Goal: Use online tool/utility: Utilize a website feature to perform a specific function

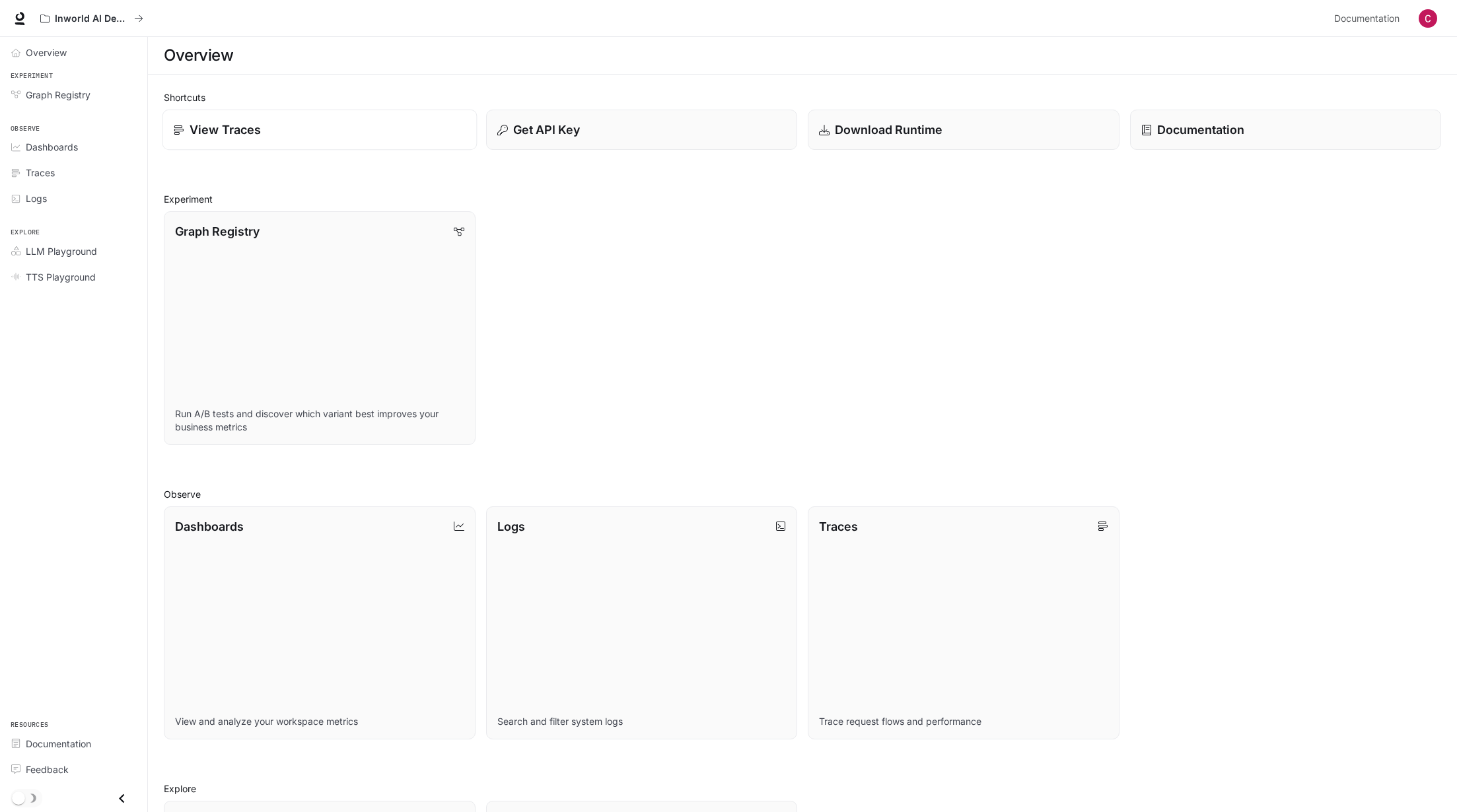
click at [325, 136] on div "View Traces" at bounding box center [319, 130] width 292 height 18
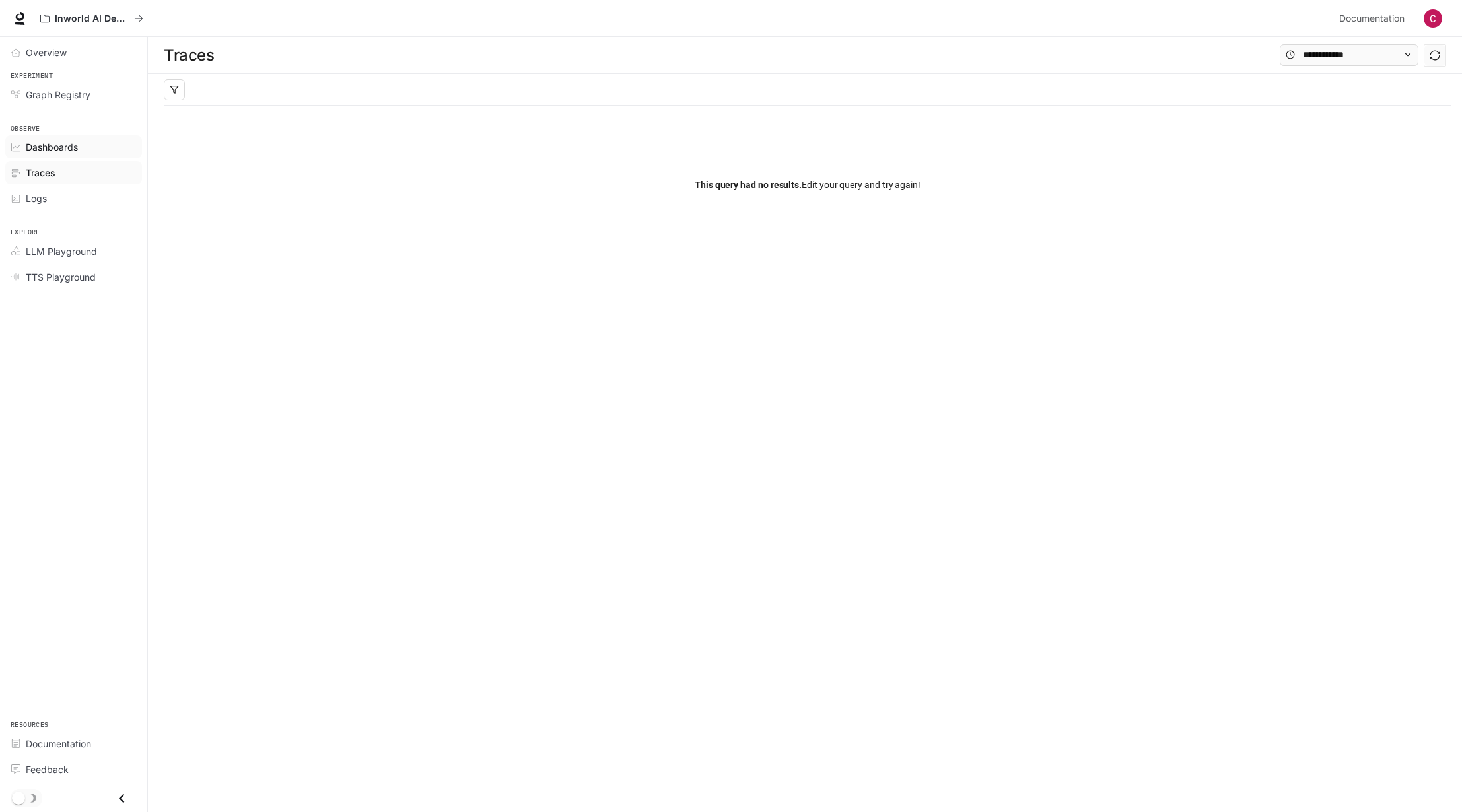
click at [63, 147] on span "Dashboards" at bounding box center [52, 147] width 52 height 14
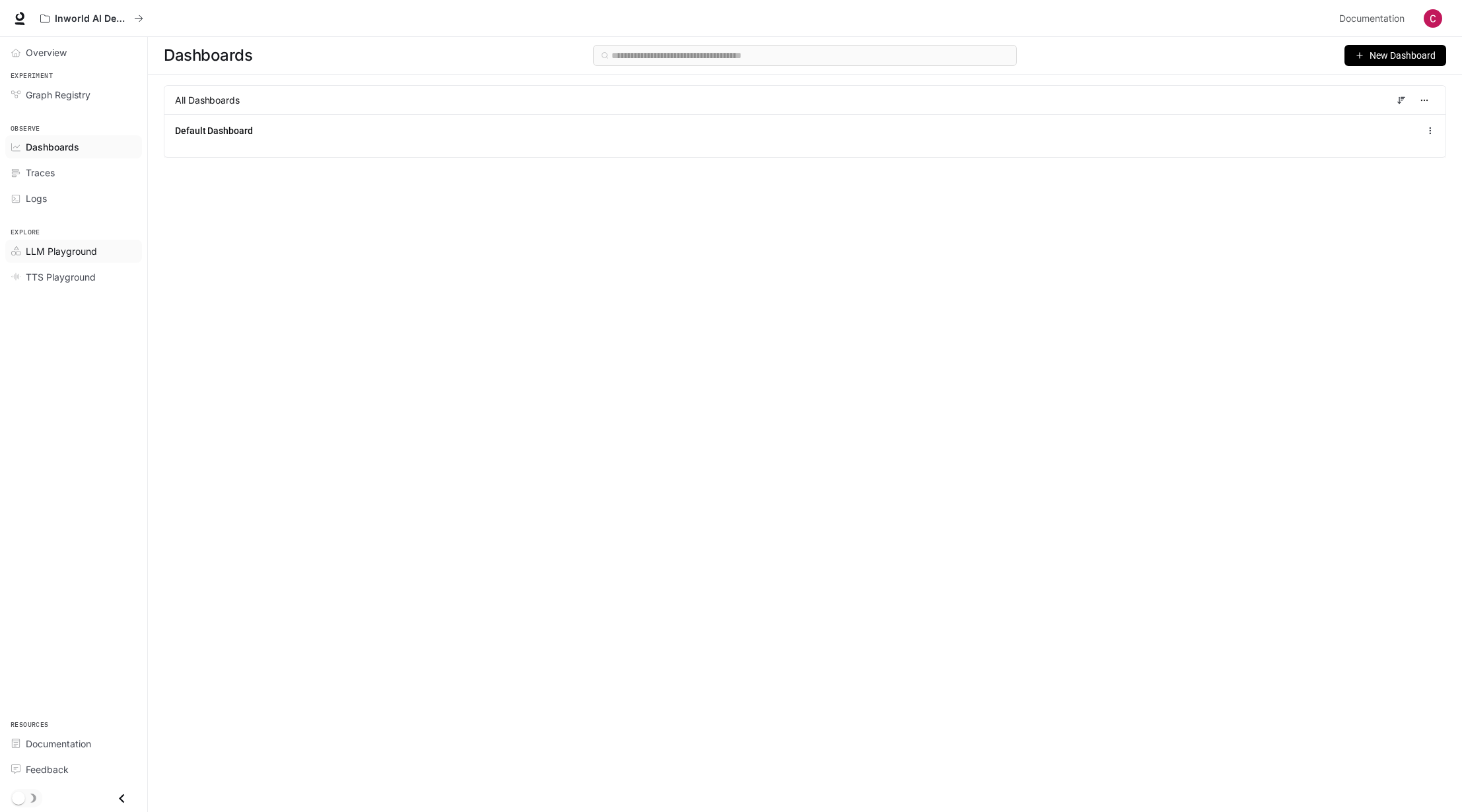
click at [80, 253] on span "LLM Playground" at bounding box center [62, 251] width 72 height 14
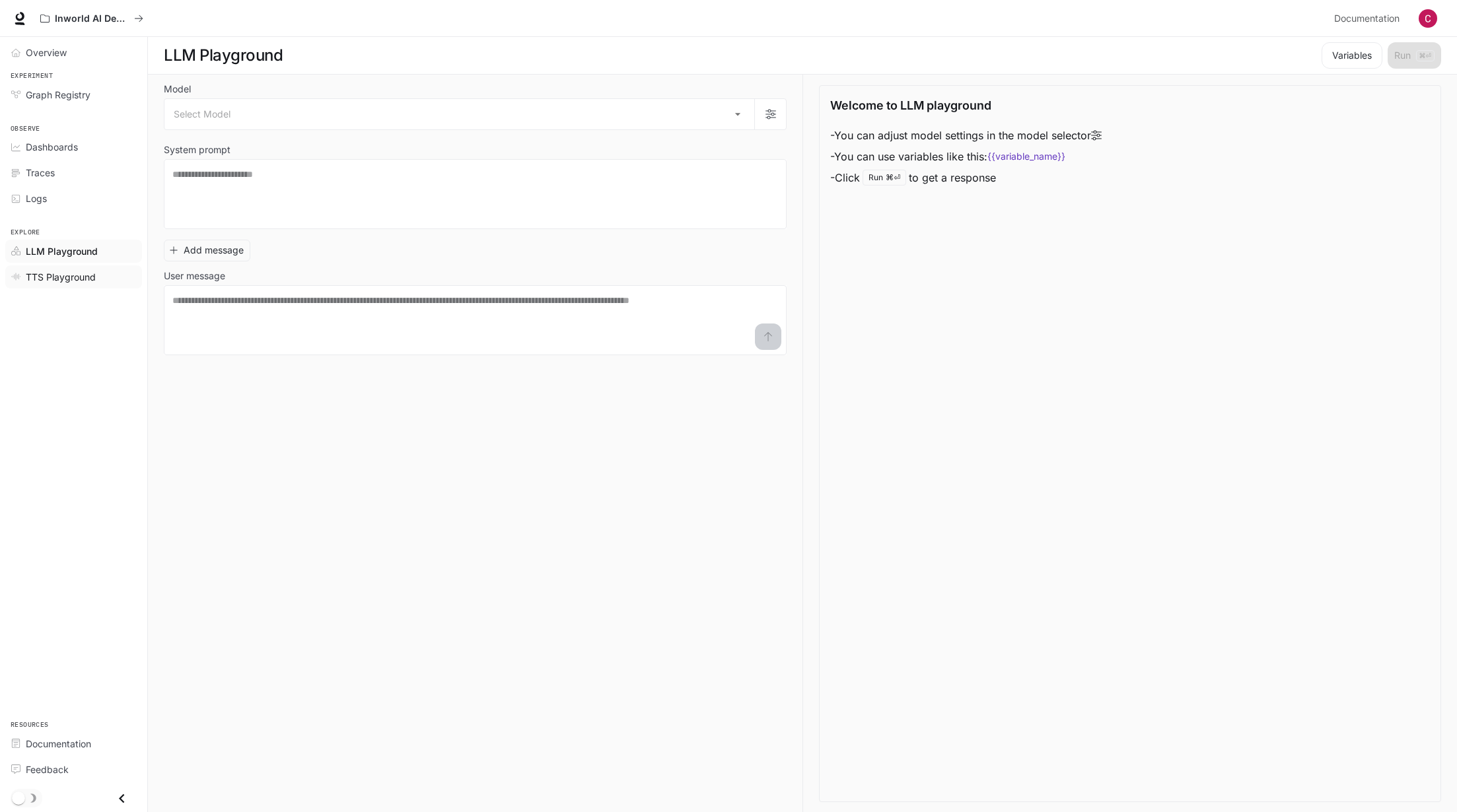
click at [74, 281] on span "TTS Playground" at bounding box center [61, 277] width 70 height 14
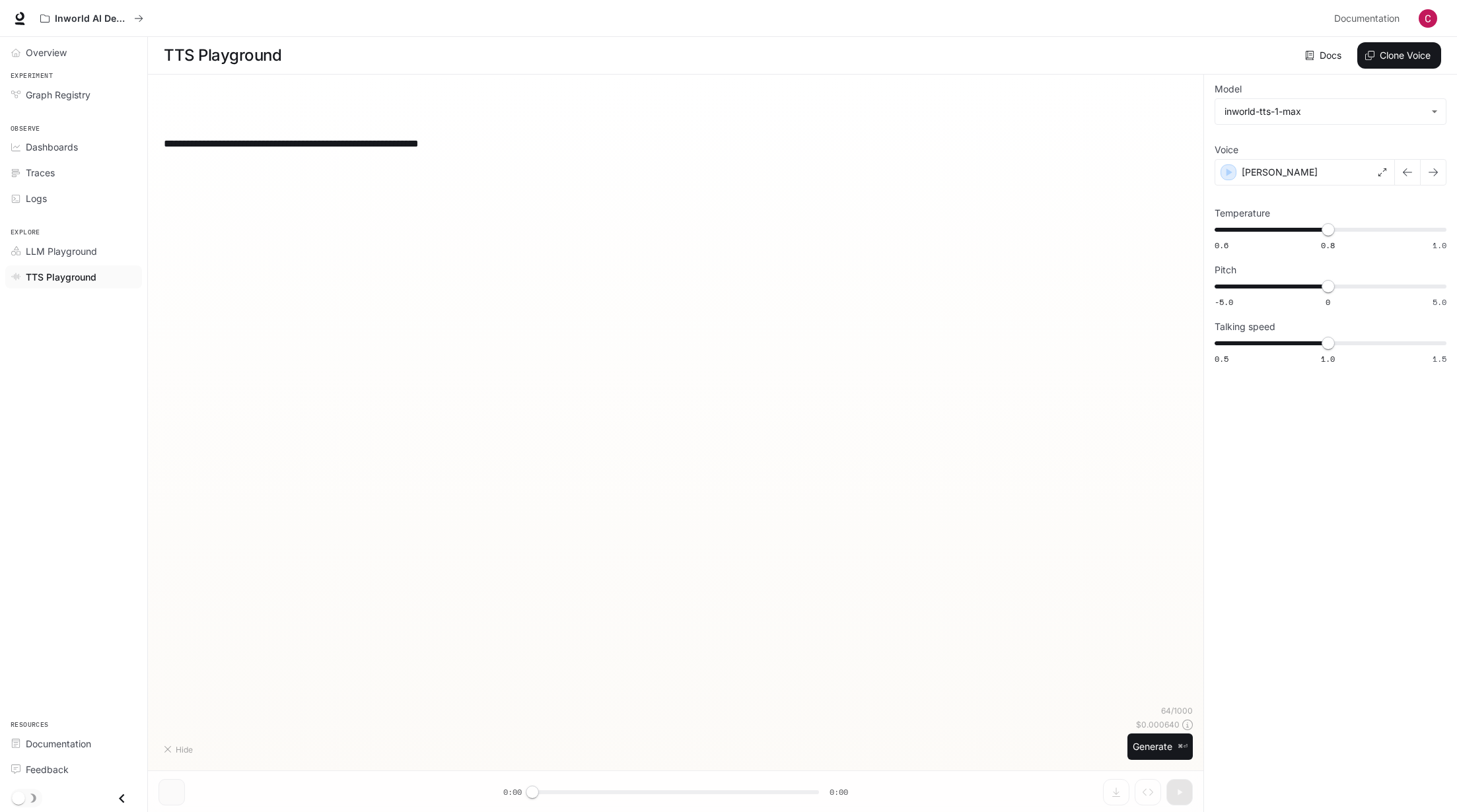
type textarea "**********"
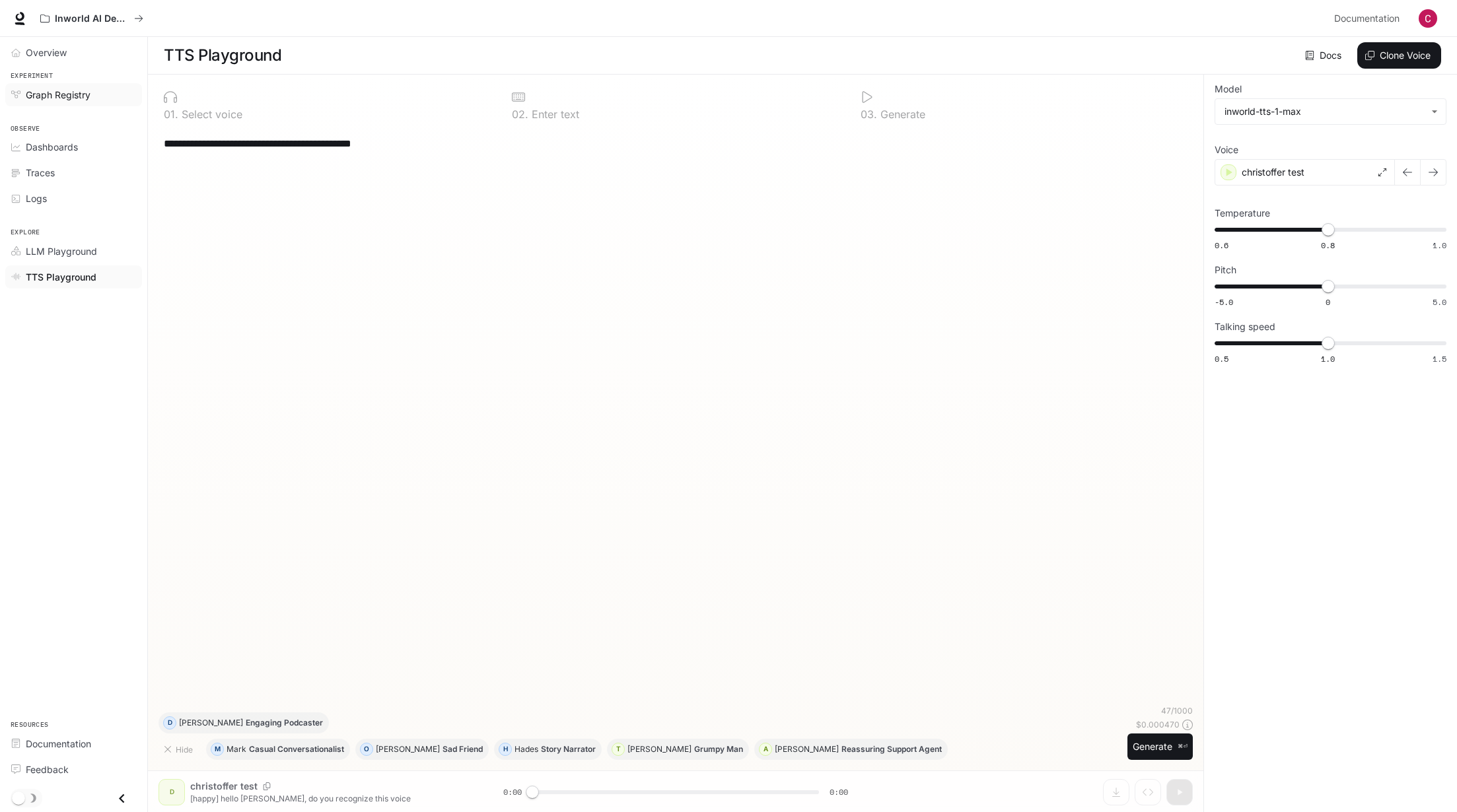
click at [68, 80] on span "Experiment" at bounding box center [73, 76] width 147 height 11
click at [66, 99] on span "Graph Registry" at bounding box center [58, 95] width 65 height 14
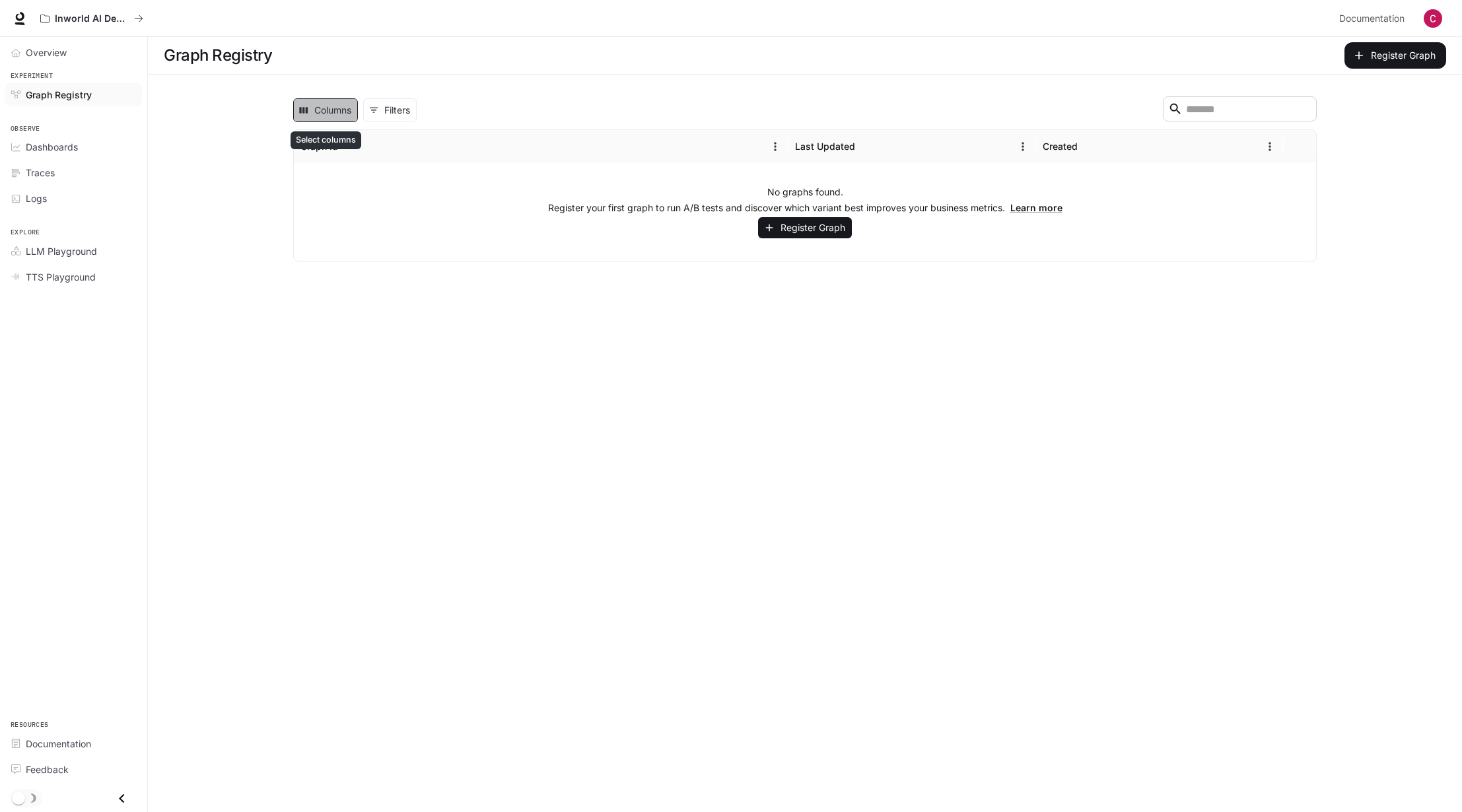
click at [326, 106] on button "Columns" at bounding box center [325, 110] width 65 height 24
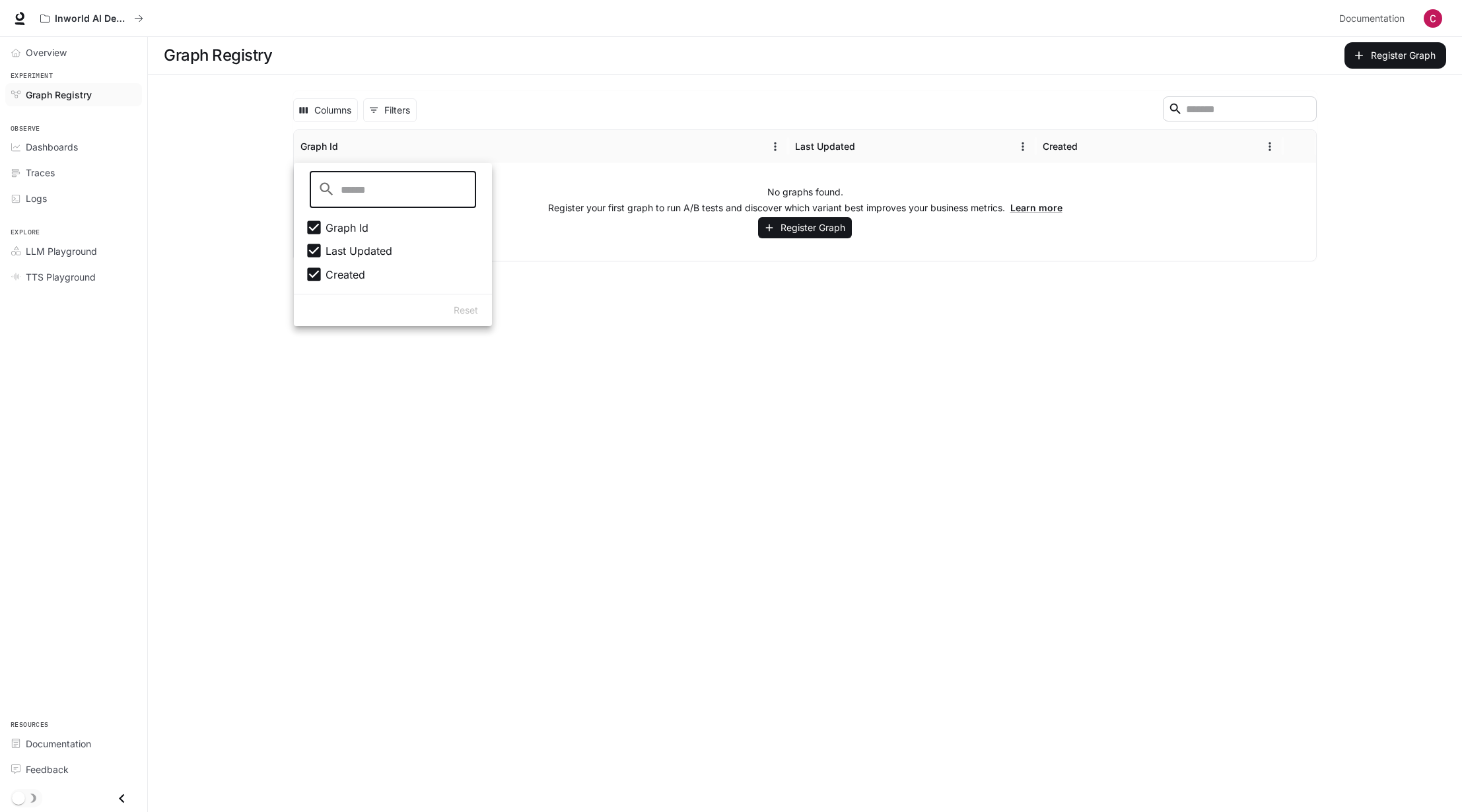
click at [741, 374] on main "Graph Registry Register Graph Columns 0 Filters ​ Graph Id Last Updated Created…" at bounding box center [805, 424] width 1314 height 775
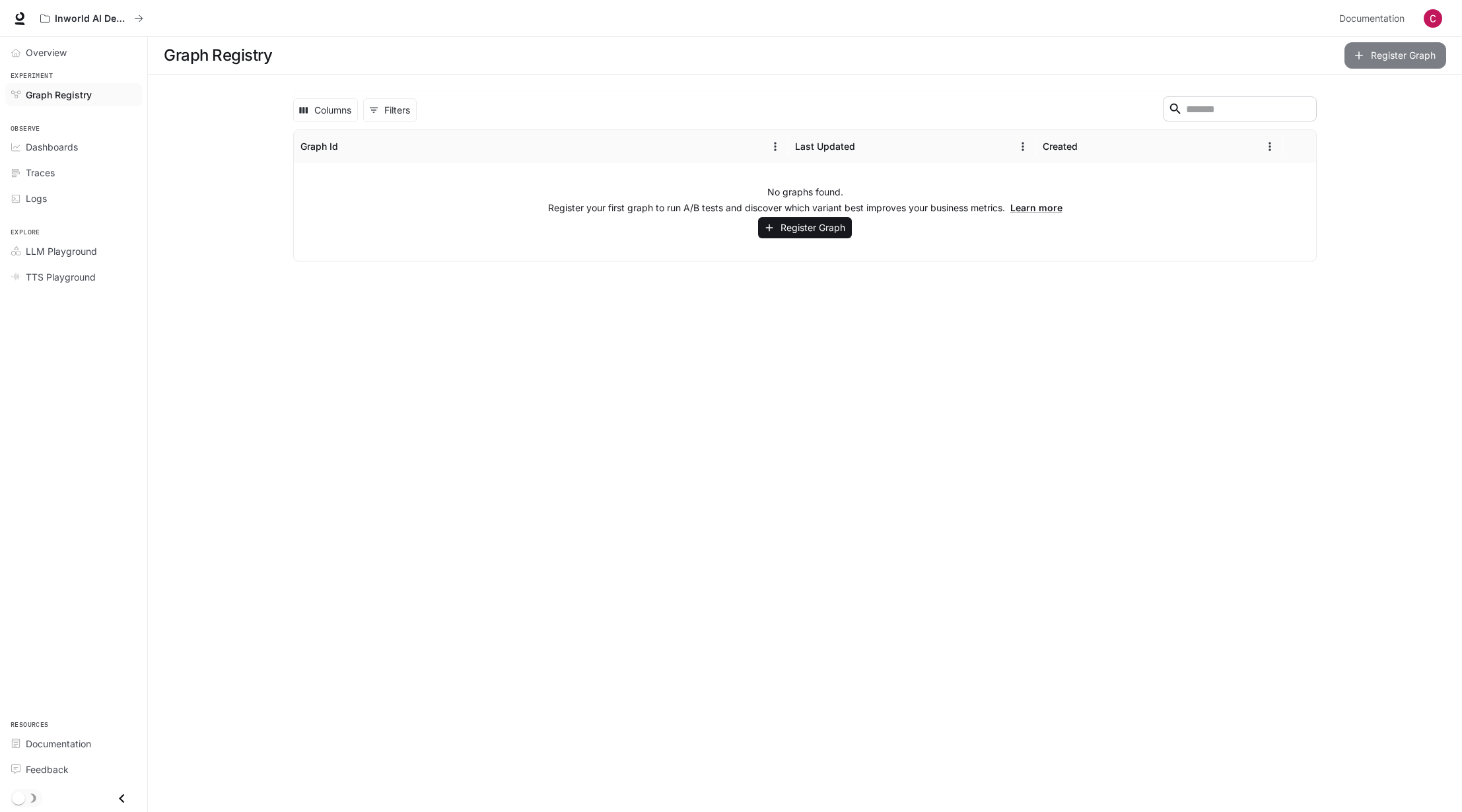
click at [1392, 62] on button "Register Graph" at bounding box center [1395, 55] width 101 height 26
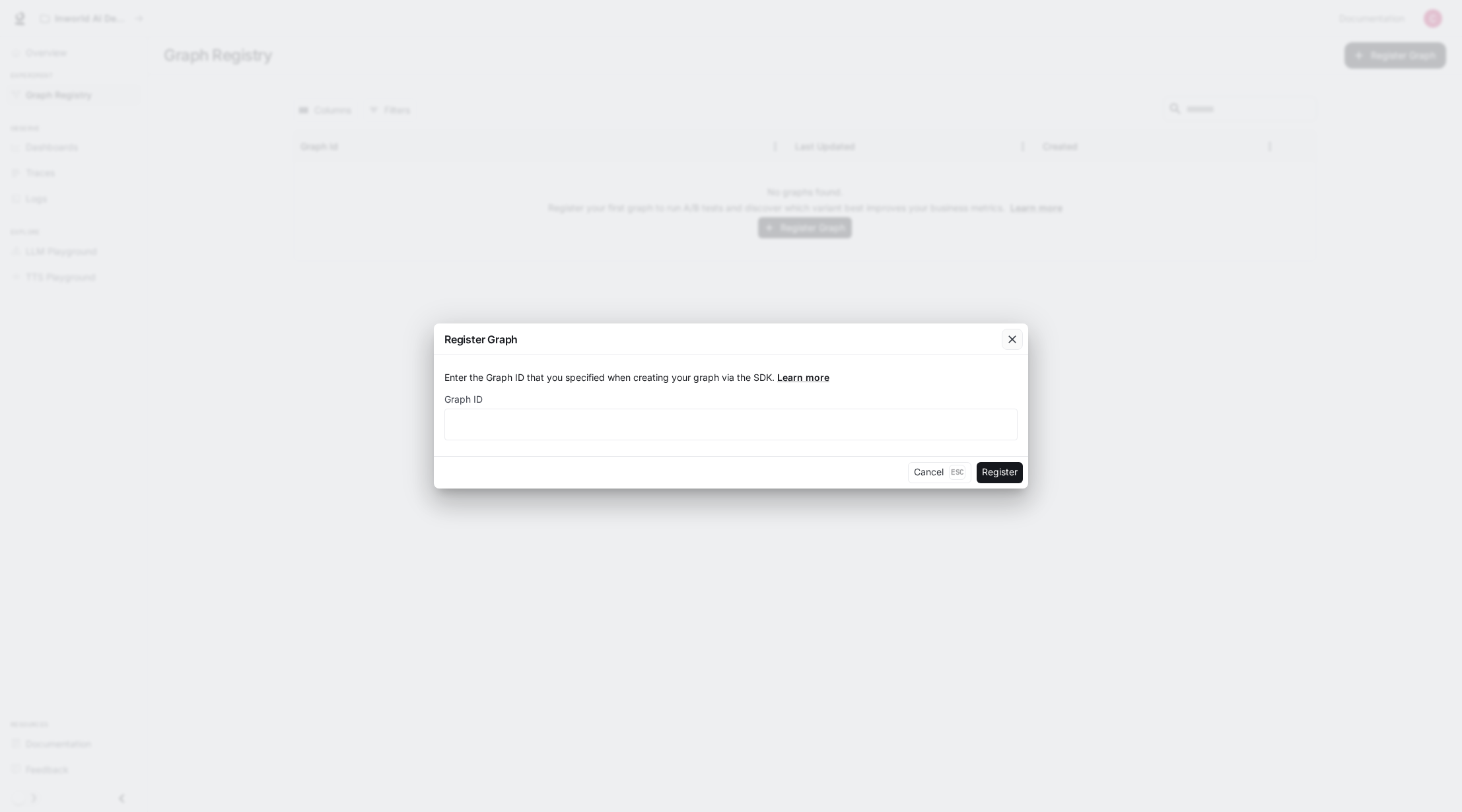
click at [1017, 340] on icon "button" at bounding box center [1012, 339] width 13 height 13
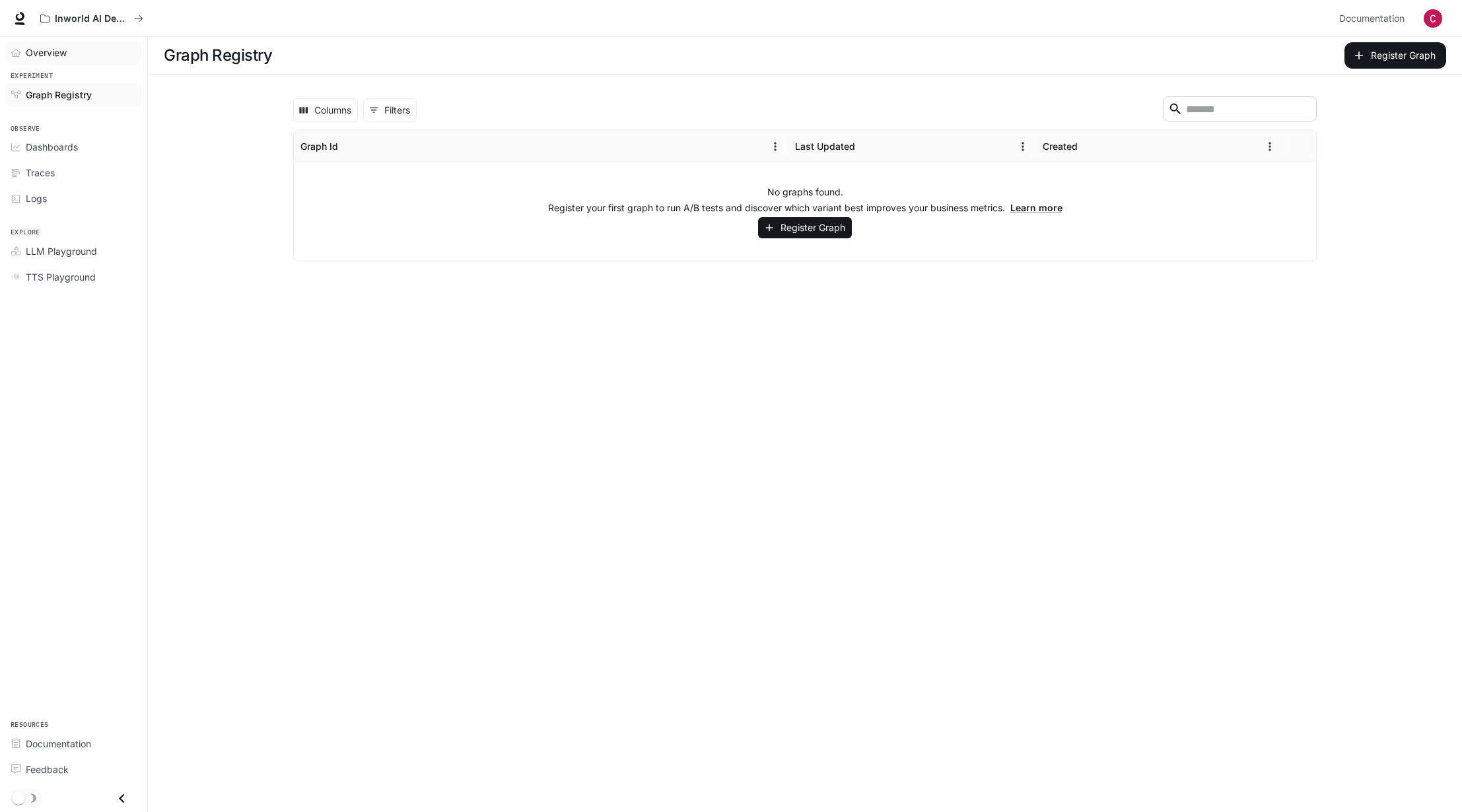
click at [60, 42] on link "Overview" at bounding box center [73, 52] width 137 height 23
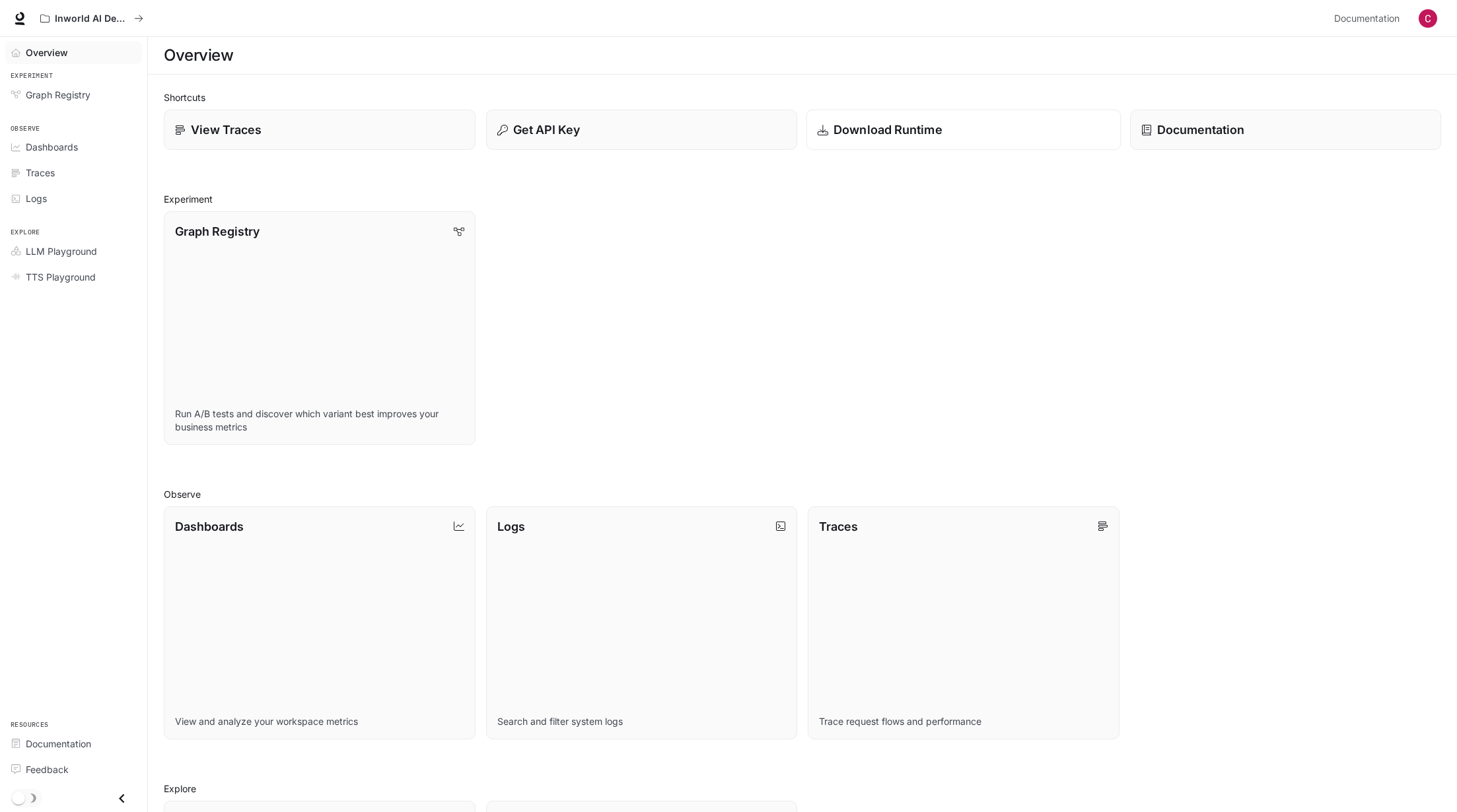
click at [950, 137] on div "Download Runtime" at bounding box center [963, 130] width 292 height 18
